Goal: Task Accomplishment & Management: Complete application form

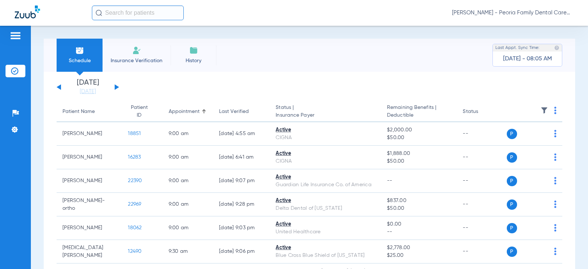
click at [139, 61] on span "Insurance Verification" at bounding box center [136, 60] width 57 height 7
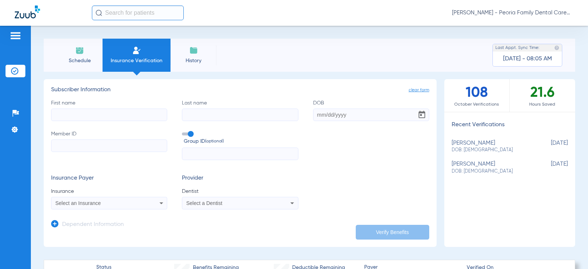
click at [88, 113] on input "First name" at bounding box center [109, 114] width 116 height 12
type input "[PERSON_NAME]"
click at [78, 150] on input "Member ID" at bounding box center [109, 145] width 116 height 12
paste input "U93026346"
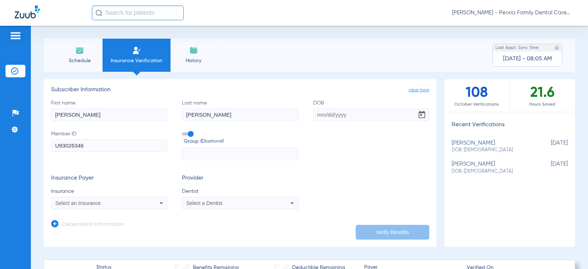
type input "U93026346"
click at [313, 113] on input "DOB" at bounding box center [371, 114] width 116 height 12
type input "[DATE]"
click at [259, 153] on input "text" at bounding box center [240, 153] width 116 height 12
type input "2490738"
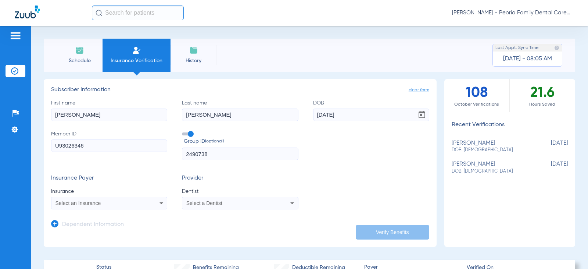
click at [134, 201] on div "Select an Insurance" at bounding box center [98, 202] width 86 height 5
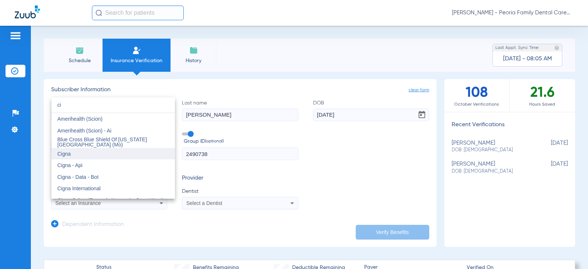
type input "ci"
click at [71, 151] on span "Cigna" at bounding box center [64, 154] width 14 height 6
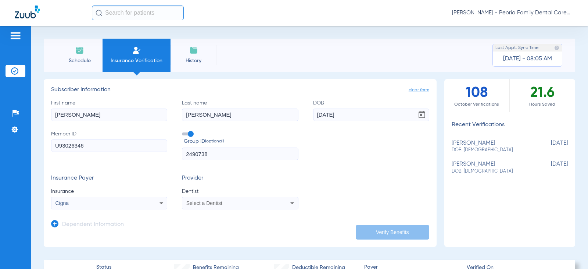
click at [223, 204] on div "Select a Dentist" at bounding box center [229, 202] width 86 height 5
type input "bela"
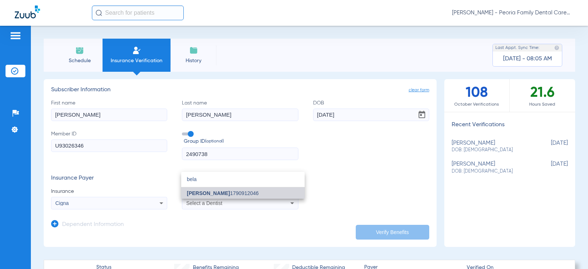
click at [225, 190] on mat-option "[PERSON_NAME] 1790912046" at bounding box center [242, 193] width 123 height 12
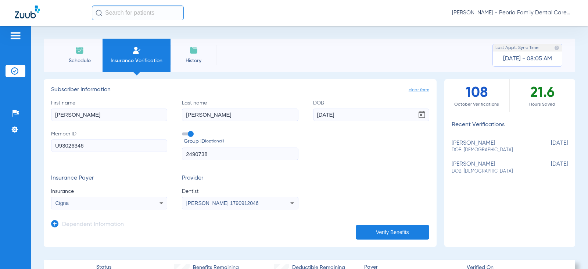
click at [354, 178] on div "Insurance Payer Insurance Cigna Provider Dentist [PERSON_NAME] 1790912046" at bounding box center [240, 192] width 378 height 35
click at [386, 231] on button "Verify Benefits" at bounding box center [393, 232] width 74 height 15
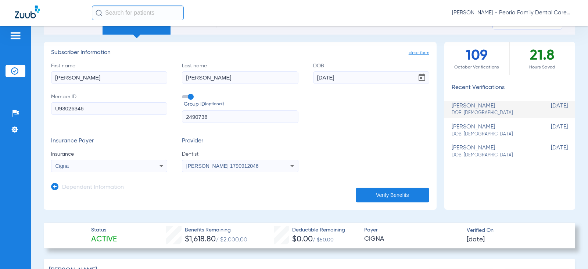
scroll to position [110, 0]
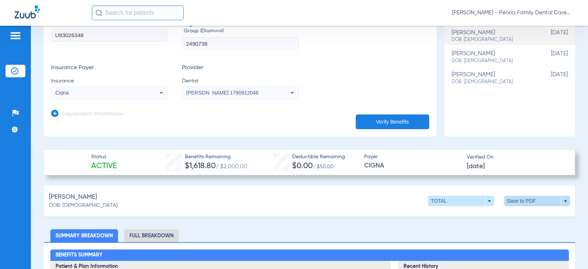
click at [513, 197] on span at bounding box center [537, 201] width 66 height 10
click at [474, 211] on button "insert_drive_file Save to PDF" at bounding box center [468, 214] width 55 height 15
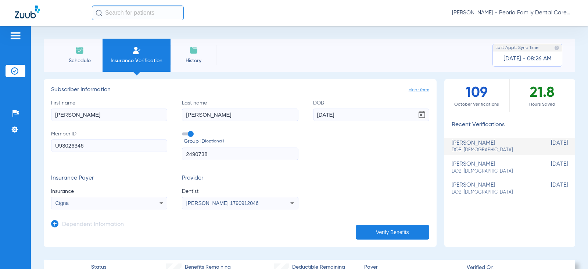
click at [82, 61] on span "Schedule" at bounding box center [79, 60] width 35 height 7
